Goal: Information Seeking & Learning: Learn about a topic

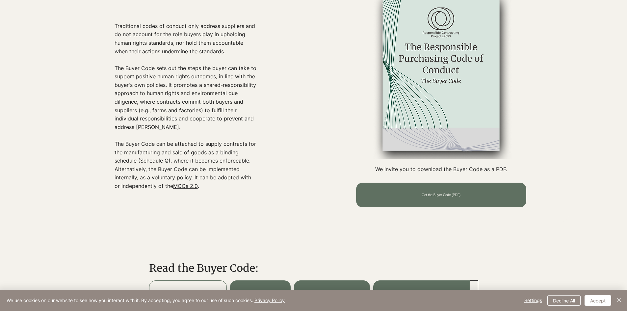
scroll to position [494, 0]
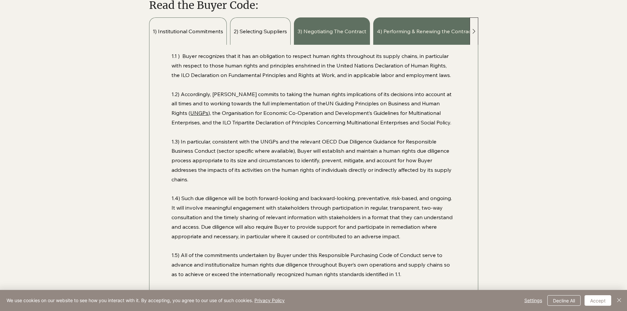
click at [254, 32] on span "2) Selecting Suppliers" at bounding box center [260, 31] width 53 height 7
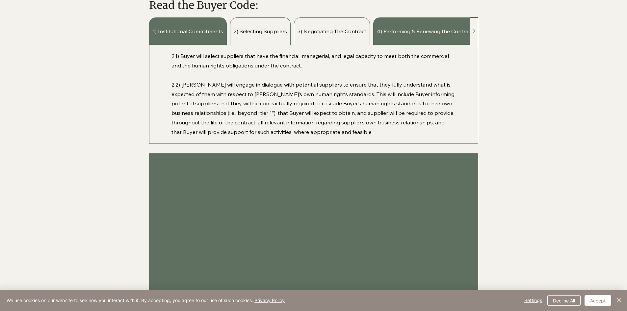
click at [321, 26] on div "3) Negotiating The Contract" at bounding box center [332, 30] width 76 height 27
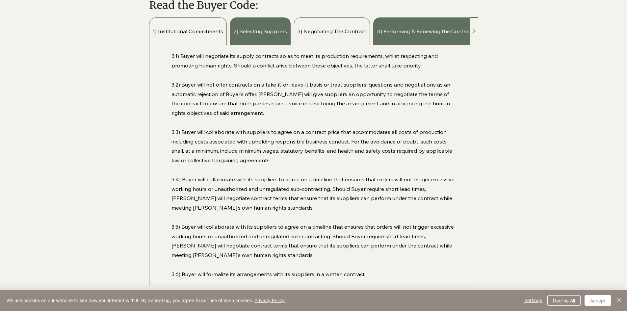
click at [206, 29] on span "1) Institutional Commitments" at bounding box center [188, 31] width 70 height 7
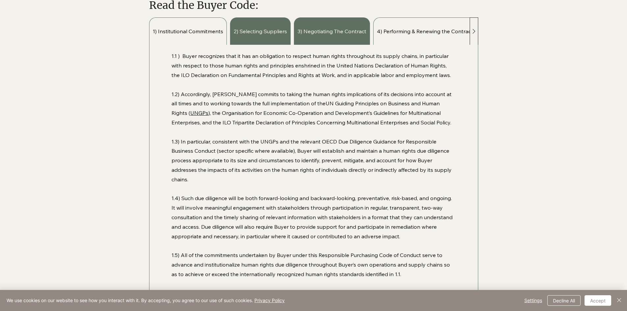
click at [410, 26] on div "4) Performing & Renewing the Contract" at bounding box center [424, 30] width 103 height 27
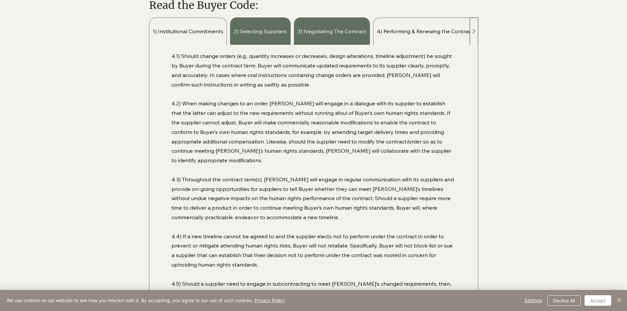
click at [204, 36] on div "1) Institutional Commitments" at bounding box center [188, 30] width 78 height 27
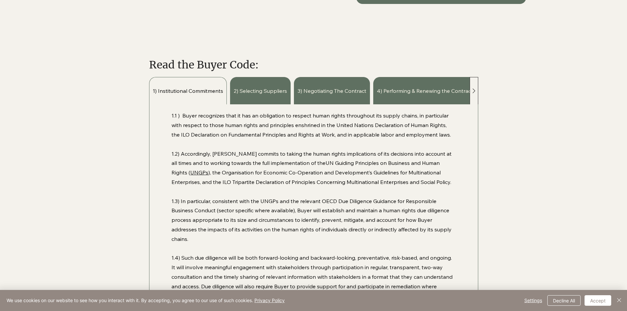
scroll to position [428, 0]
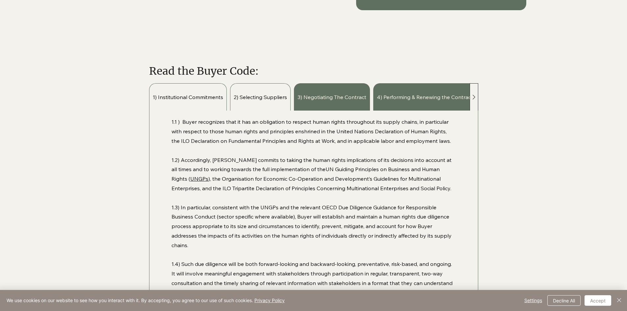
click at [278, 97] on span "2) Selecting Suppliers" at bounding box center [260, 96] width 53 height 7
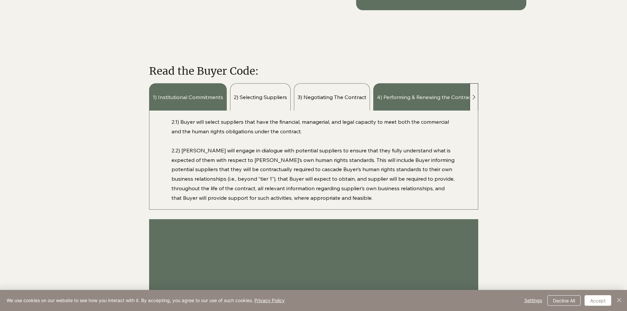
click at [342, 101] on span "3) Negotiating The Contract" at bounding box center [331, 96] width 69 height 7
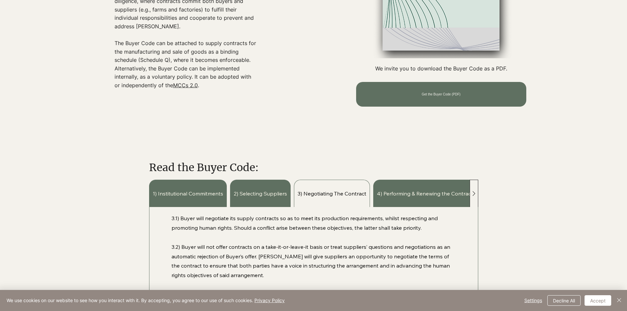
scroll to position [329, 0]
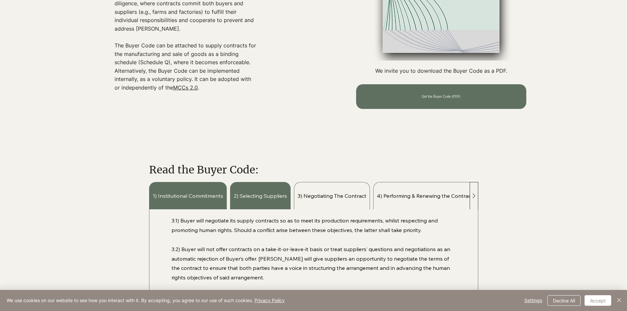
click at [413, 198] on span "4) Performing & Renewing the Contract" at bounding box center [425, 195] width 96 height 7
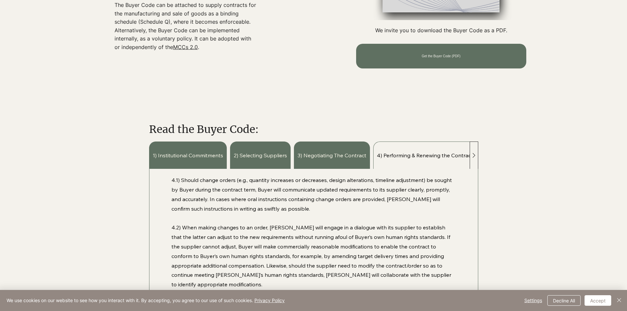
scroll to position [362, 0]
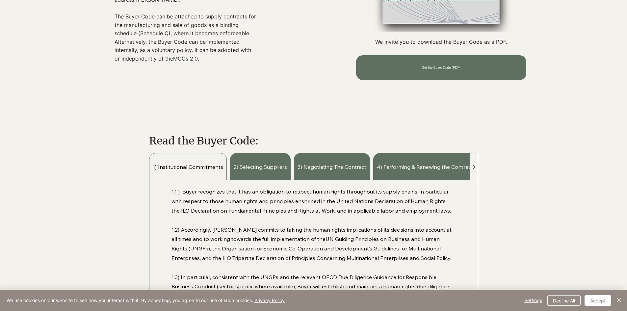
scroll to position [362, 0]
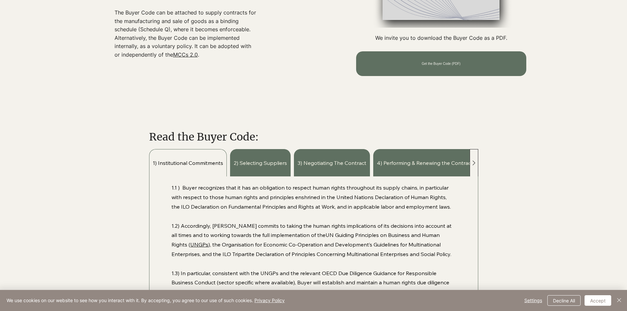
click at [158, 162] on span "1) Institutional Commitments" at bounding box center [188, 162] width 70 height 7
drag, startPoint x: 159, startPoint y: 162, endPoint x: 193, endPoint y: 167, distance: 34.7
click at [193, 167] on div "1) Institutional Commitments" at bounding box center [188, 162] width 78 height 27
click at [172, 173] on div "1) Institutional Commitments" at bounding box center [188, 162] width 78 height 27
drag, startPoint x: 158, startPoint y: 162, endPoint x: 224, endPoint y: 164, distance: 66.2
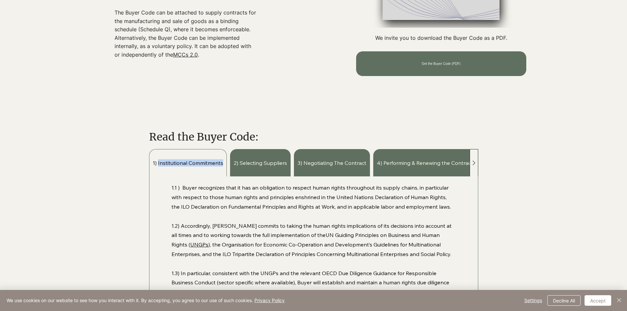
click at [224, 164] on div "1) Institutional Commitments" at bounding box center [188, 162] width 78 height 27
copy span "Institutional Commitments"
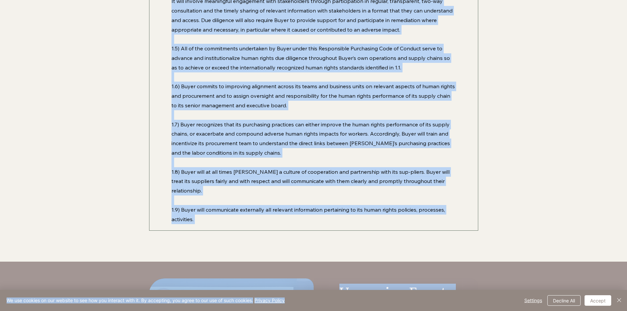
scroll to position [715, 0]
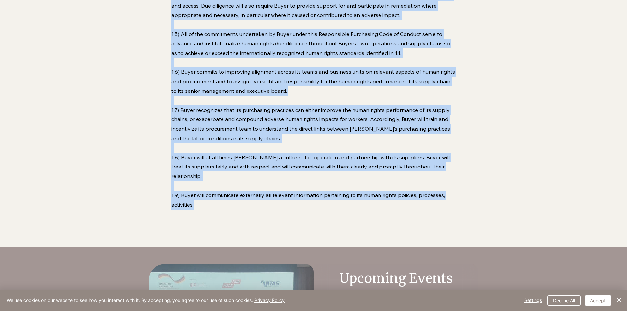
drag, startPoint x: 170, startPoint y: 186, endPoint x: 344, endPoint y: 242, distance: 183.1
click at [0, 0] on main "The Responsible Purchasing Code of Conduct (Buyer Code) The Responsible Purchas…" at bounding box center [0, 0] width 0 height 0
copy div "1.1 ) Buyer recognizes that it has an obligation to respect human rights throug…"
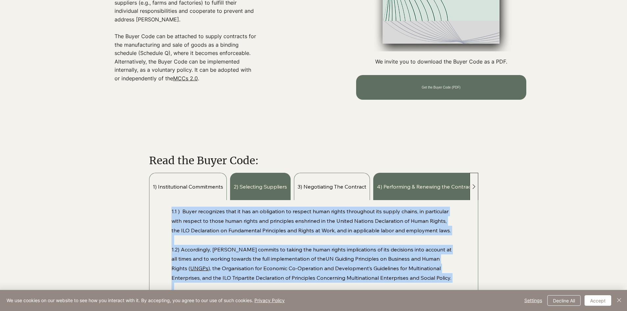
scroll to position [320, 0]
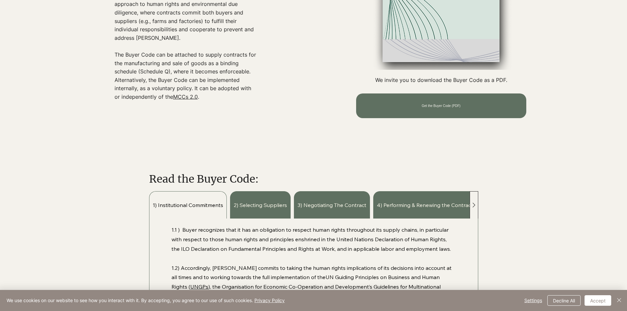
drag, startPoint x: 254, startPoint y: 204, endPoint x: 294, endPoint y: 205, distance: 40.2
click at [254, 204] on span "2) Selecting Suppliers" at bounding box center [260, 204] width 53 height 7
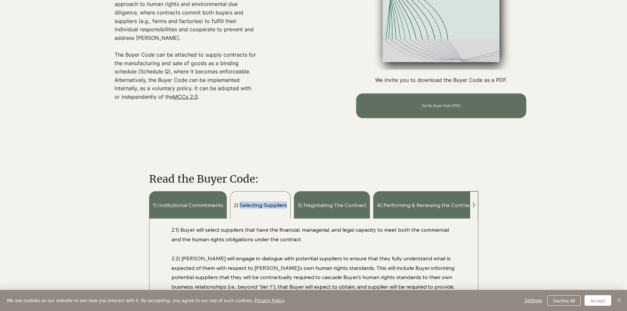
drag, startPoint x: 240, startPoint y: 203, endPoint x: 289, endPoint y: 209, distance: 49.1
click at [289, 209] on div "2) Selecting Suppliers" at bounding box center [260, 204] width 61 height 27
copy span "Selecting Suppliers"
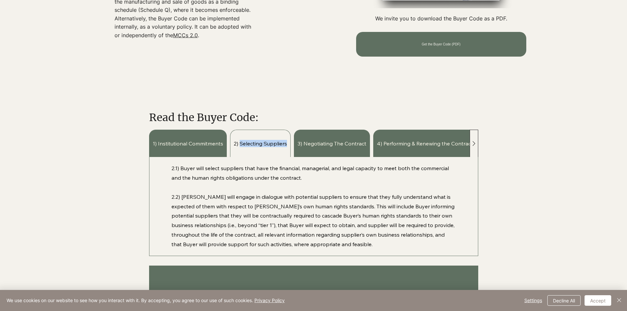
scroll to position [386, 0]
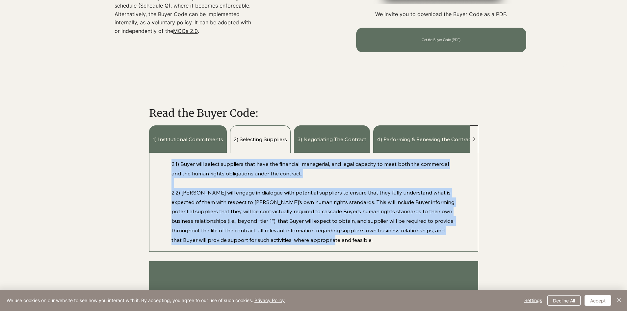
drag, startPoint x: 172, startPoint y: 163, endPoint x: 356, endPoint y: 241, distance: 199.9
click at [356, 240] on div "2.1) Buyer will select suppliers that have the financial, managerial, and legal…" at bounding box center [313, 201] width 284 height 85
copy div "2.1) Buyer will select suppliers that have the financial, managerial, and legal…"
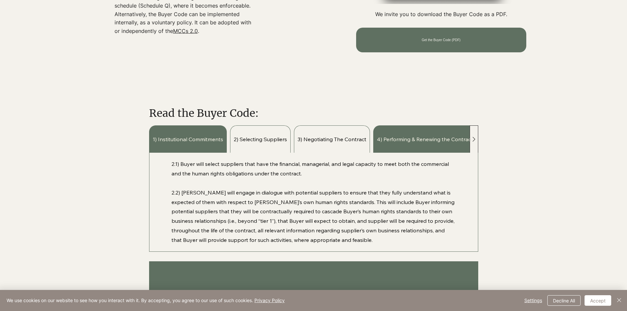
click at [322, 140] on span "3) Negotiating The Contract" at bounding box center [331, 139] width 69 height 7
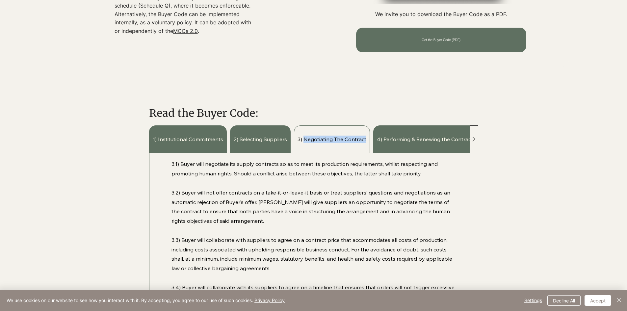
drag, startPoint x: 304, startPoint y: 139, endPoint x: 371, endPoint y: 142, distance: 66.9
click at [371, 142] on div "1) Institutional Commitments 2) Selecting Suppliers 3) Negotiating The Contract…" at bounding box center [313, 138] width 329 height 27
copy span "Negotiating The Contract"
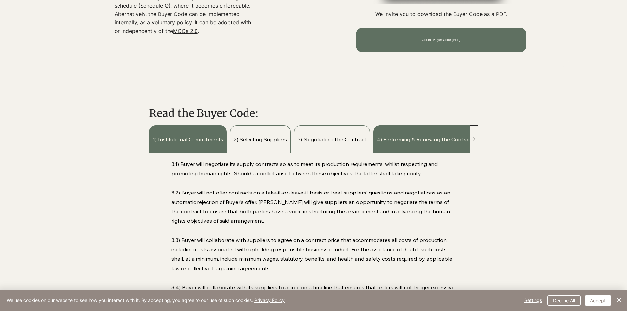
click at [248, 143] on div "2) Selecting Suppliers" at bounding box center [260, 138] width 61 height 27
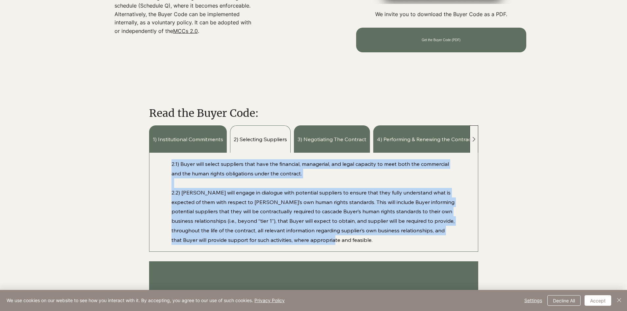
drag, startPoint x: 172, startPoint y: 164, endPoint x: 349, endPoint y: 240, distance: 192.4
click at [349, 240] on div "2.1) Buyer will select suppliers that have the financial, managerial, and legal…" at bounding box center [313, 201] width 284 height 85
copy div "2.1) Buyer will select suppliers that have the financial, managerial, and legal…"
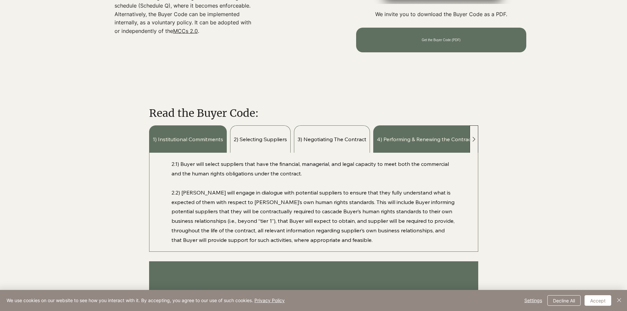
click at [340, 144] on div "3) Negotiating The Contract" at bounding box center [332, 138] width 76 height 27
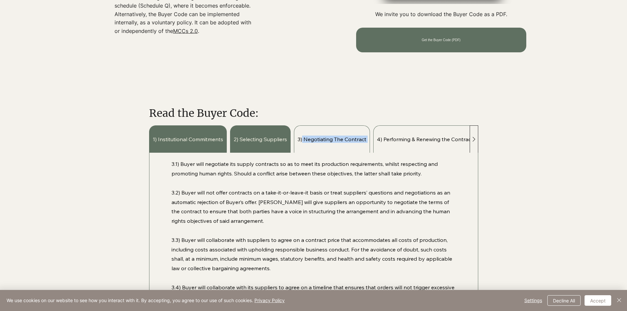
drag, startPoint x: 303, startPoint y: 138, endPoint x: 375, endPoint y: 142, distance: 72.2
click at [375, 142] on div "1) Institutional Commitments 2) Selecting Suppliers 3) Negotiating The Contract…" at bounding box center [313, 138] width 329 height 27
copy span "Negotiating The Contract"
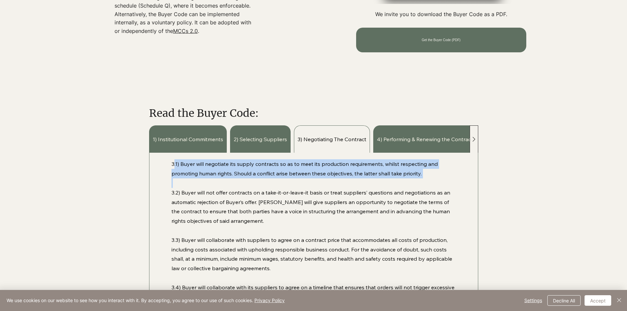
drag, startPoint x: 173, startPoint y: 164, endPoint x: 240, endPoint y: 187, distance: 70.6
click at [240, 187] on div "3.1) Buyer will negotiate its supply contracts so as to meet its production req…" at bounding box center [313, 272] width 284 height 227
click at [182, 177] on p "3.1) Buyer will negotiate its supply contracts so as to meet its production req…" at bounding box center [313, 168] width 284 height 19
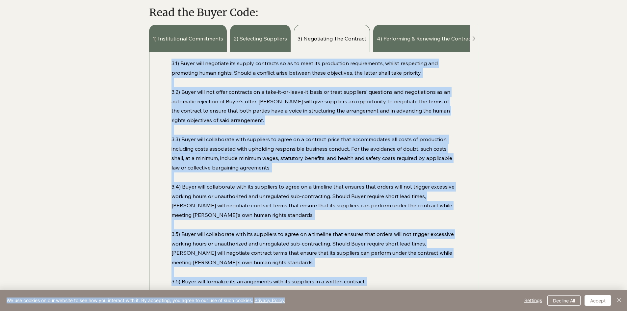
scroll to position [503, 0]
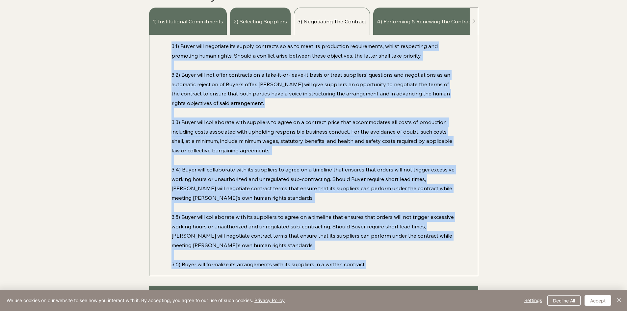
drag, startPoint x: 171, startPoint y: 163, endPoint x: 378, endPoint y: 262, distance: 229.0
click at [378, 262] on div "3.1) Buyer will negotiate its supply contracts so as to meet its production req…" at bounding box center [313, 155] width 328 height 241
copy div "3.1) Buyer will negotiate its supply contracts so as to meet its production req…"
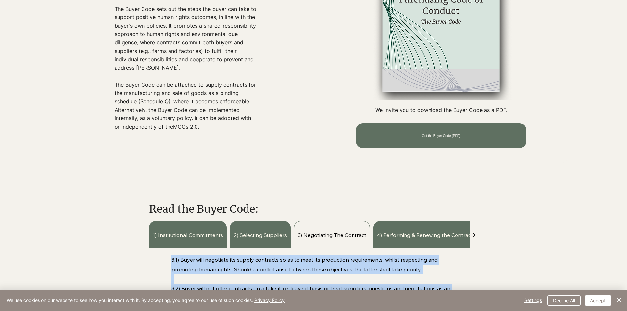
scroll to position [306, 0]
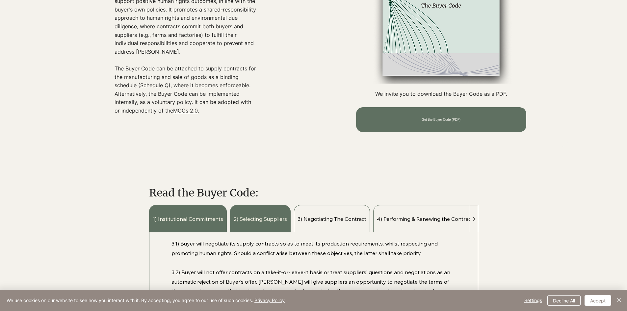
click at [404, 221] on span "4) Performing & Renewing the Contract" at bounding box center [425, 218] width 96 height 7
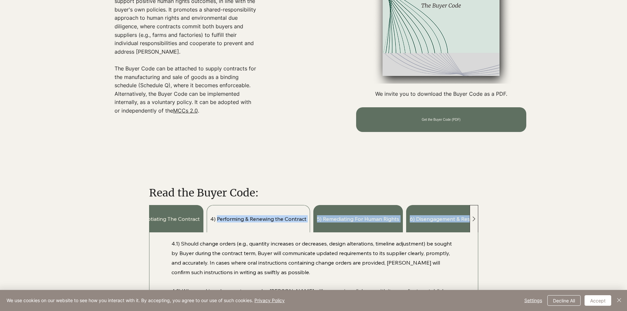
scroll to position [0, 195]
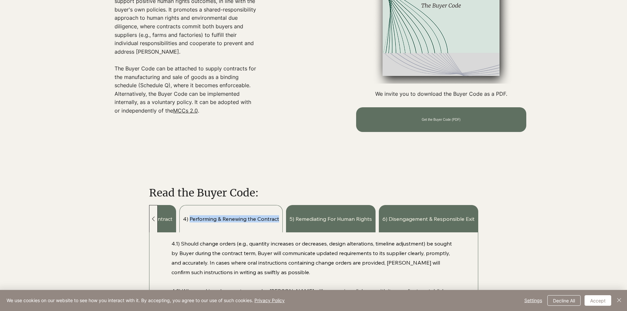
drag, startPoint x: 384, startPoint y: 217, endPoint x: 280, endPoint y: 220, distance: 104.3
click at [280, 220] on div "4) Performing & Renewing the Contract" at bounding box center [230, 218] width 103 height 27
copy span "Performing & Renewing the Contract"
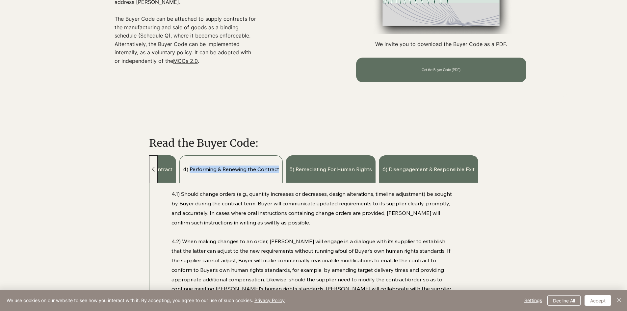
scroll to position [405, 0]
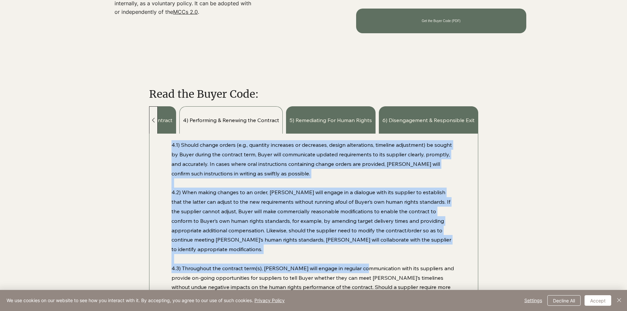
drag, startPoint x: 173, startPoint y: 145, endPoint x: 363, endPoint y: 258, distance: 221.4
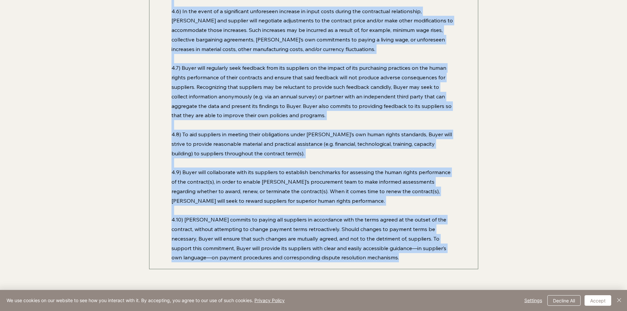
scroll to position [940, 0]
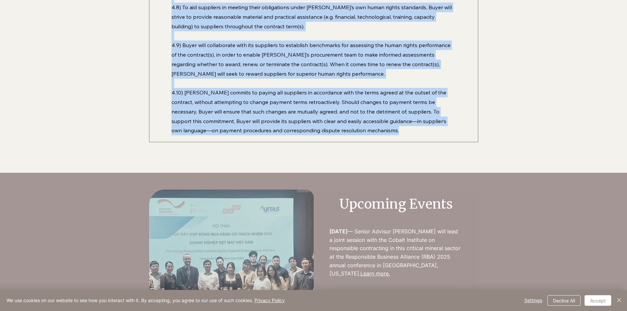
copy main "4.1) Should change orders (e.g., quantity increases or decreases, design altera…"
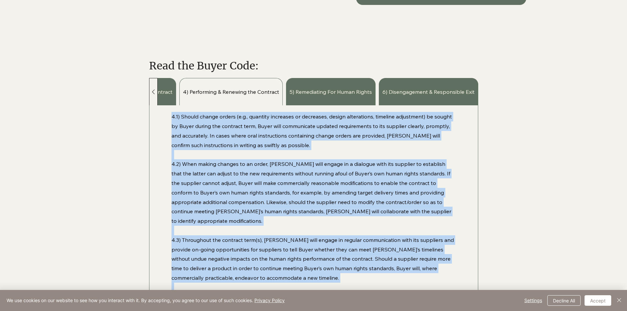
scroll to position [326, 0]
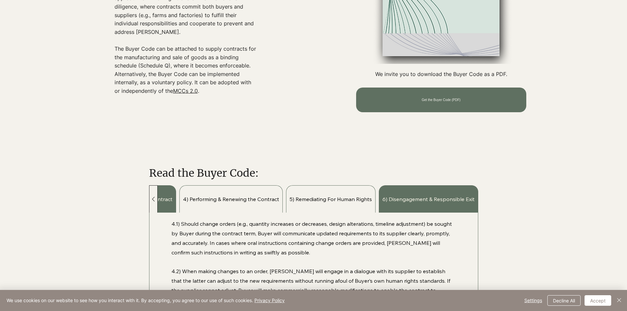
click at [311, 199] on span "5) Remediating For Human Rights" at bounding box center [331, 198] width 82 height 7
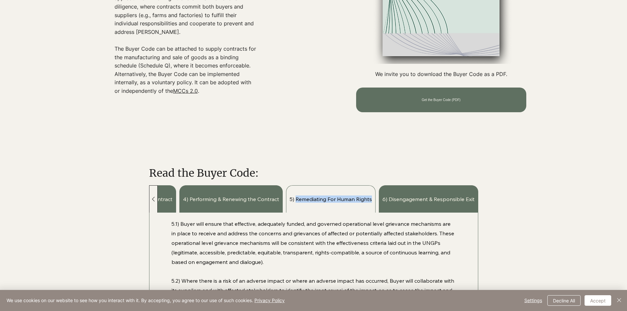
drag, startPoint x: 297, startPoint y: 198, endPoint x: 373, endPoint y: 200, distance: 76.7
click at [373, 200] on div "5) Remediating For Human Rights" at bounding box center [330, 198] width 89 height 27
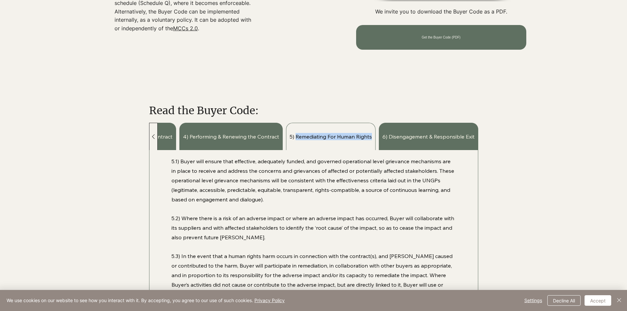
scroll to position [392, 0]
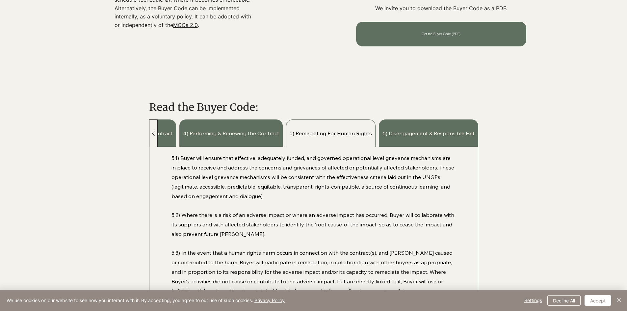
click at [171, 158] on div "5.1) Buyer will ensure that effective, adequately funded, and governed operatio…" at bounding box center [313, 258] width 328 height 222
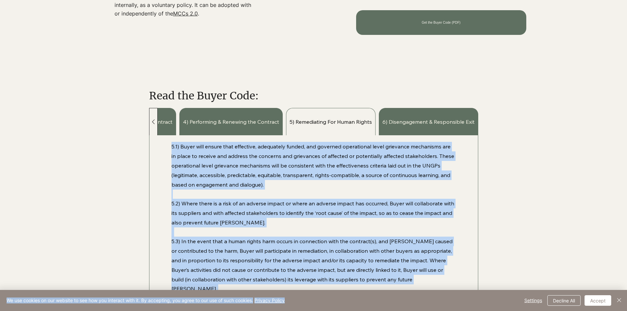
scroll to position [478, 0]
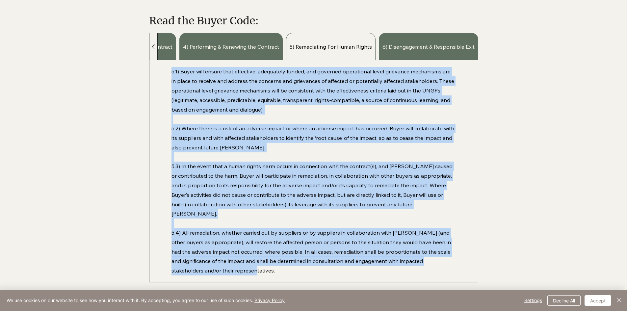
drag, startPoint x: 172, startPoint y: 157, endPoint x: 393, endPoint y: 263, distance: 244.9
click at [393, 263] on div "5.1) Buyer will ensure that effective, adequately funded, and governed operatio…" at bounding box center [313, 171] width 284 height 209
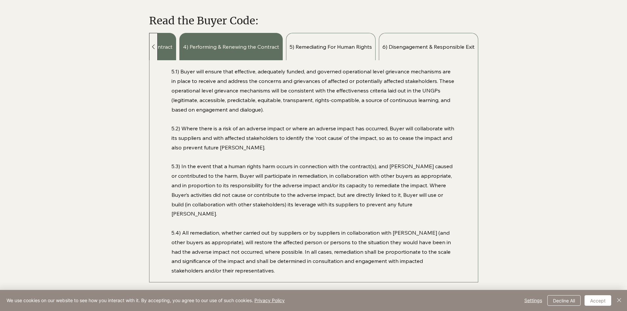
click at [391, 48] on span "6) Disengagement & Responsible Exit" at bounding box center [428, 46] width 92 height 7
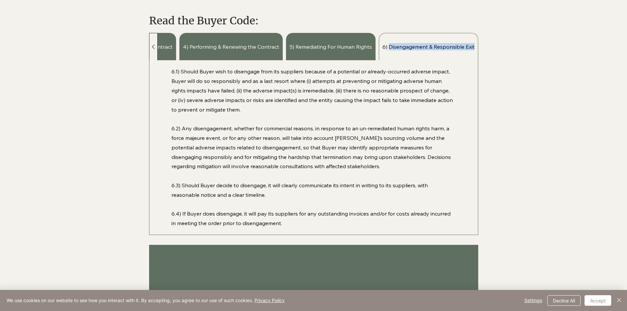
scroll to position [0, 195]
drag, startPoint x: 390, startPoint y: 44, endPoint x: 474, endPoint y: 51, distance: 84.2
click at [474, 51] on div "6) Disengagement & Responsible Exit" at bounding box center [428, 46] width 99 height 27
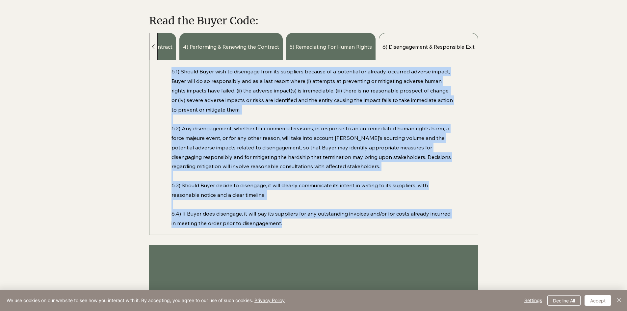
drag, startPoint x: 171, startPoint y: 71, endPoint x: 347, endPoint y: 225, distance: 233.6
click at [347, 225] on div "6.1) Should Buyer wish to disengage from its suppliers because of a potential o…" at bounding box center [313, 147] width 284 height 161
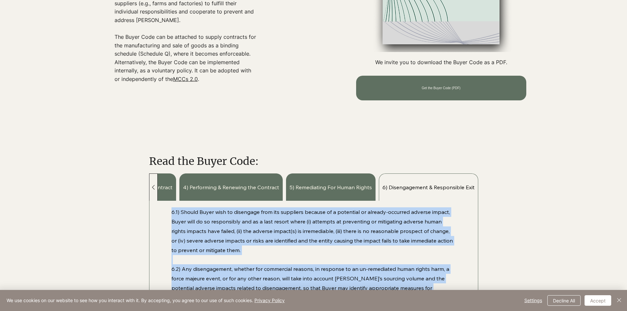
scroll to position [379, 0]
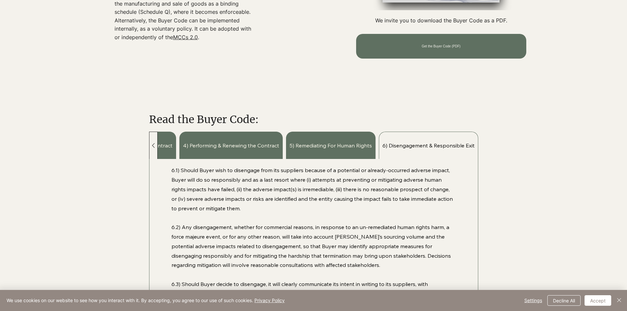
click at [153, 144] on icon at bounding box center [153, 145] width 3 height 5
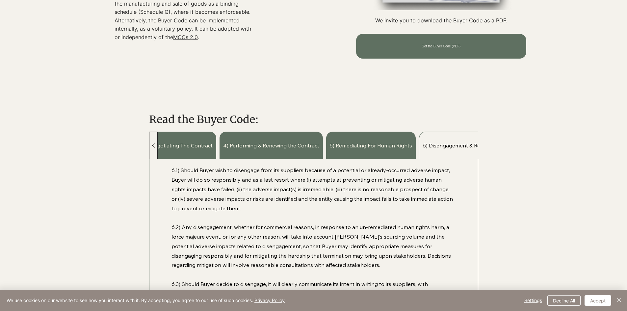
click at [153, 144] on icon at bounding box center [153, 145] width 3 height 5
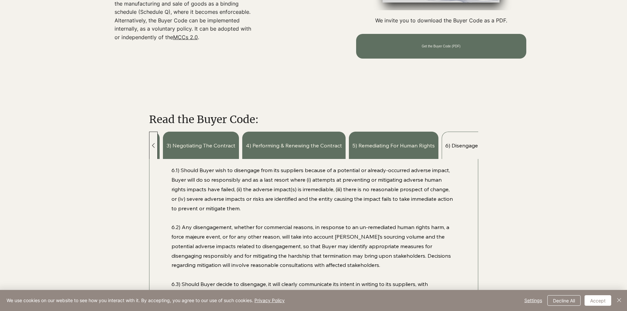
click at [153, 144] on icon at bounding box center [153, 145] width 3 height 5
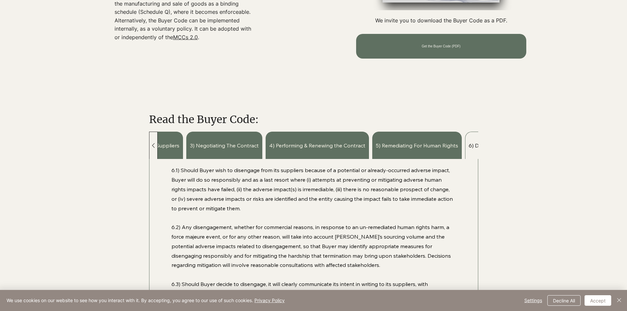
click at [153, 144] on icon at bounding box center [153, 145] width 3 height 5
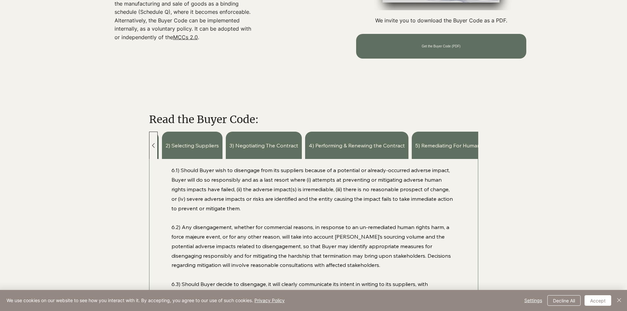
click at [153, 144] on icon at bounding box center [153, 145] width 3 height 5
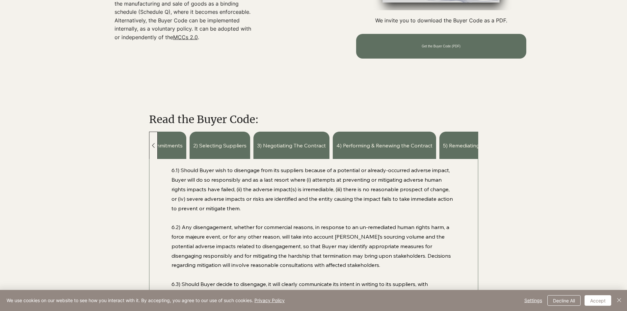
click at [153, 144] on icon at bounding box center [153, 145] width 3 height 5
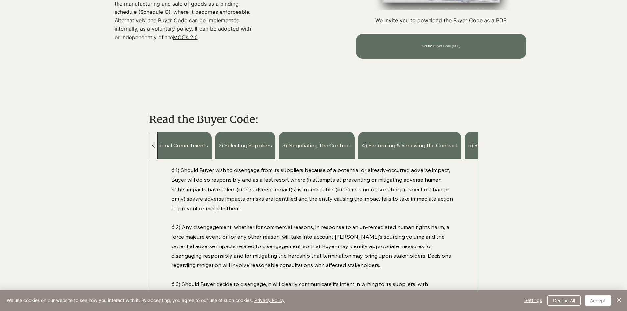
click at [153, 144] on icon at bounding box center [153, 145] width 3 height 5
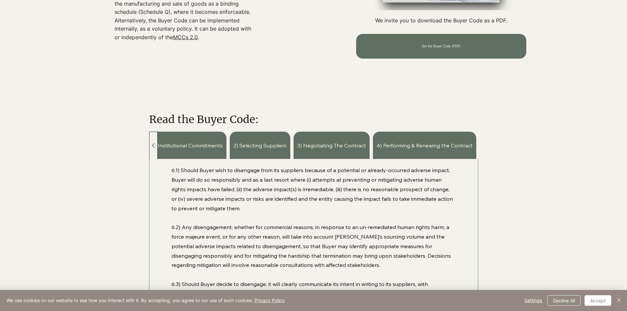
scroll to position [0, 0]
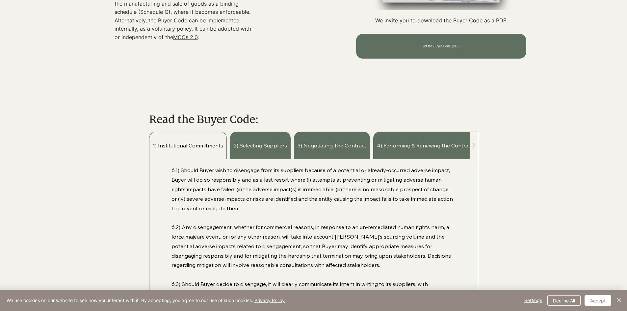
click at [153, 145] on span "1) Institutional Commitments" at bounding box center [188, 145] width 70 height 7
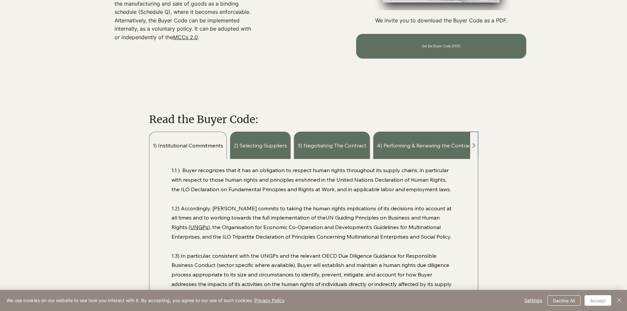
click at [153, 145] on span "1) Institutional Commitments" at bounding box center [188, 145] width 70 height 7
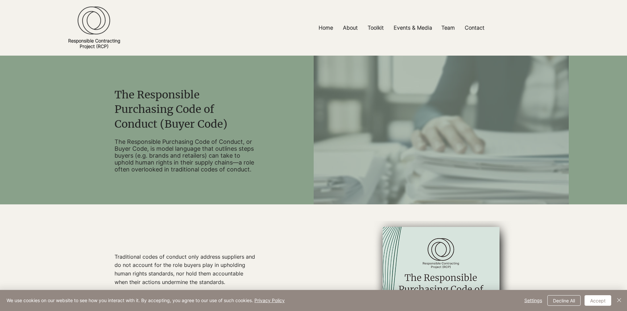
click at [204, 159] on p "The Responsible Purchasing Code of Conduct, or Buyer Code, is model language th…" at bounding box center [186, 155] width 143 height 35
click at [113, 91] on div "main content" at bounding box center [186, 130] width 255 height 149
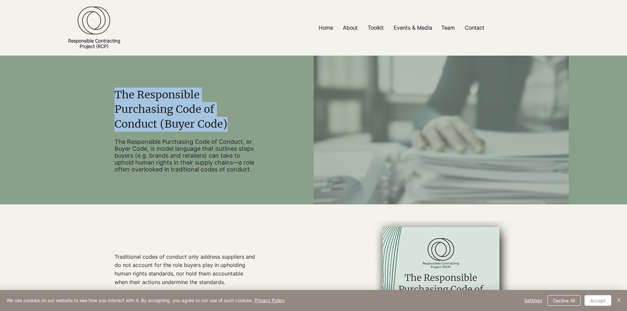
drag, startPoint x: 118, startPoint y: 92, endPoint x: 233, endPoint y: 126, distance: 120.3
click at [233, 126] on h2 "The Responsible Purchasing Code of Conduct (Buyer Code)" at bounding box center [186, 110] width 143 height 44
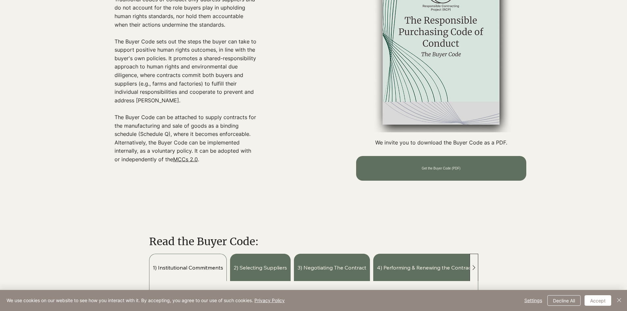
scroll to position [329, 0]
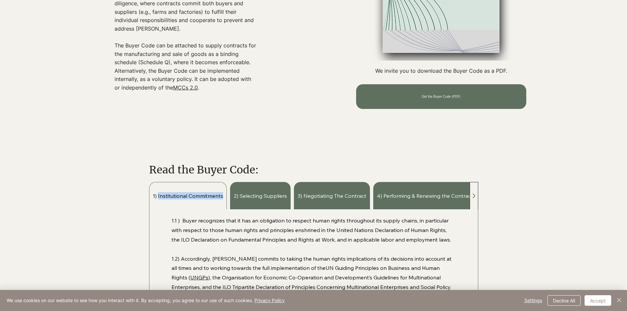
drag, startPoint x: 159, startPoint y: 195, endPoint x: 223, endPoint y: 196, distance: 64.8
click at [223, 196] on span "1) Institutional Commitments" at bounding box center [188, 195] width 70 height 7
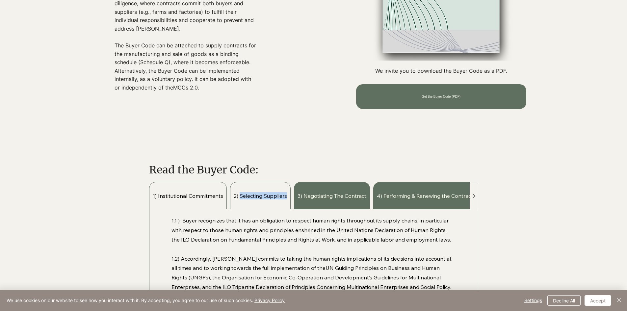
drag, startPoint x: 241, startPoint y: 194, endPoint x: 288, endPoint y: 194, distance: 47.4
click at [288, 194] on div "2) Selecting Suppliers" at bounding box center [260, 195] width 61 height 27
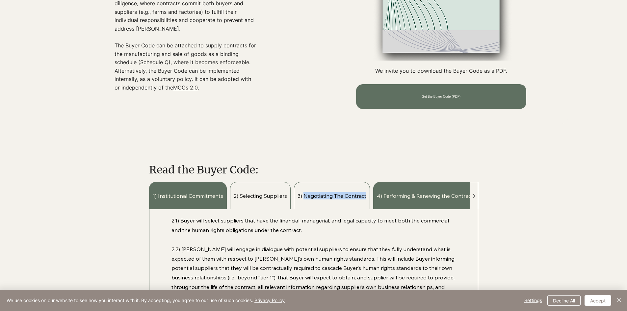
drag, startPoint x: 305, startPoint y: 195, endPoint x: 368, endPoint y: 195, distance: 62.8
click at [368, 195] on div "3) Negotiating The Contract" at bounding box center [332, 195] width 76 height 27
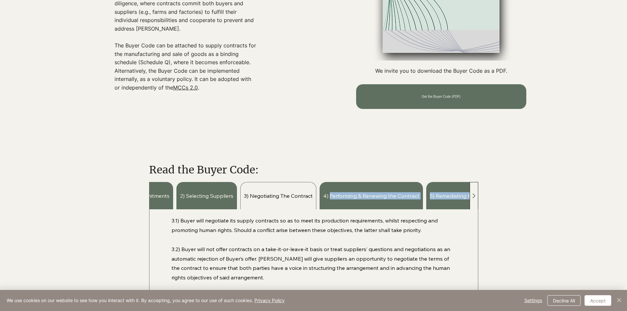
scroll to position [0, 67]
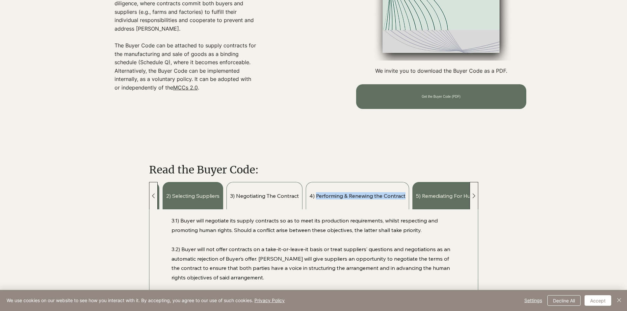
drag, startPoint x: 385, startPoint y: 195, endPoint x: 409, endPoint y: 196, distance: 24.4
click at [409, 196] on div "4) Performing & Renewing the Contract" at bounding box center [357, 195] width 103 height 27
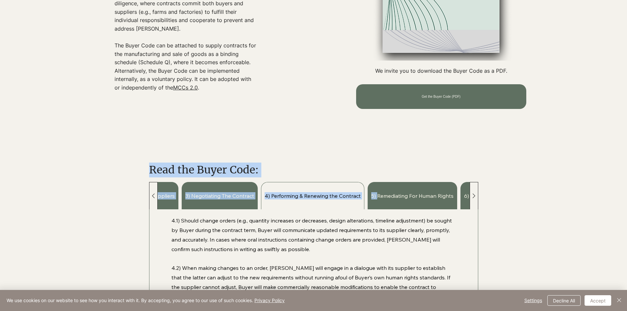
scroll to position [0, 195]
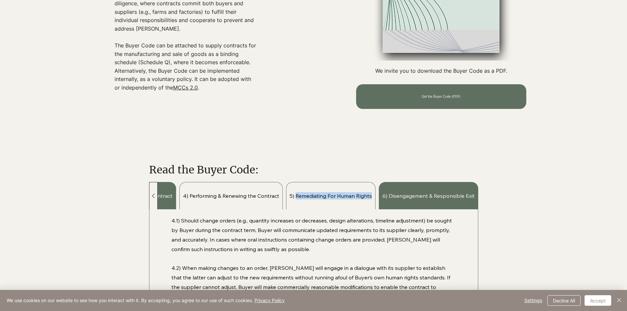
drag, startPoint x: 422, startPoint y: 196, endPoint x: 374, endPoint y: 197, distance: 48.7
click at [374, 197] on div "5) Remediating For Human Rights" at bounding box center [330, 195] width 89 height 27
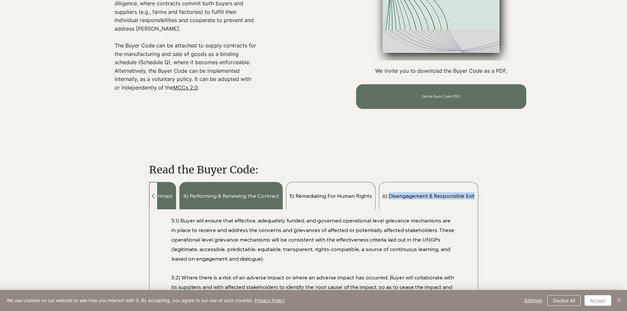
drag, startPoint x: 390, startPoint y: 195, endPoint x: 476, endPoint y: 197, distance: 86.9
click at [476, 197] on div "6) Disengagement & Responsible Exit" at bounding box center [428, 195] width 99 height 27
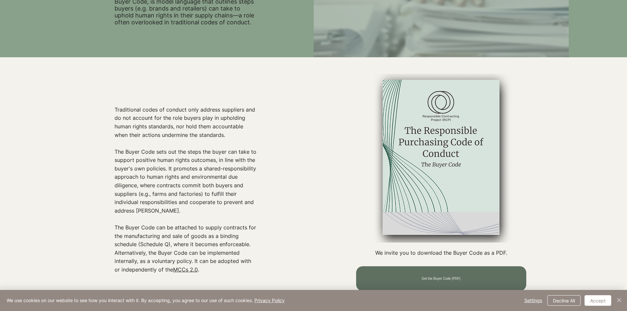
scroll to position [0, 0]
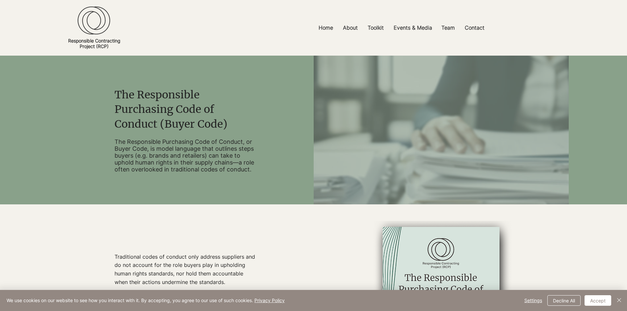
click at [115, 191] on div "main content" at bounding box center [186, 130] width 255 height 149
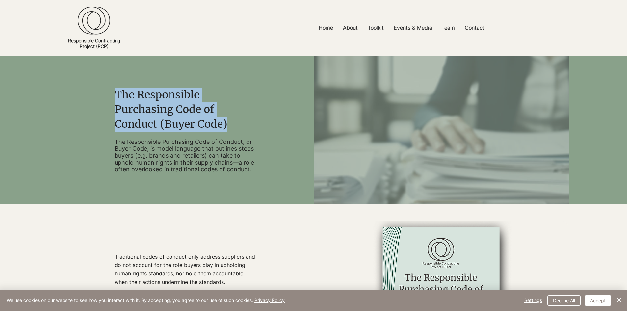
drag, startPoint x: 116, startPoint y: 93, endPoint x: 249, endPoint y: 125, distance: 136.6
click at [249, 125] on h2 "The Responsible Purchasing Code of Conduct (Buyer Code)" at bounding box center [186, 110] width 143 height 44
